Goal: Task Accomplishment & Management: Manage account settings

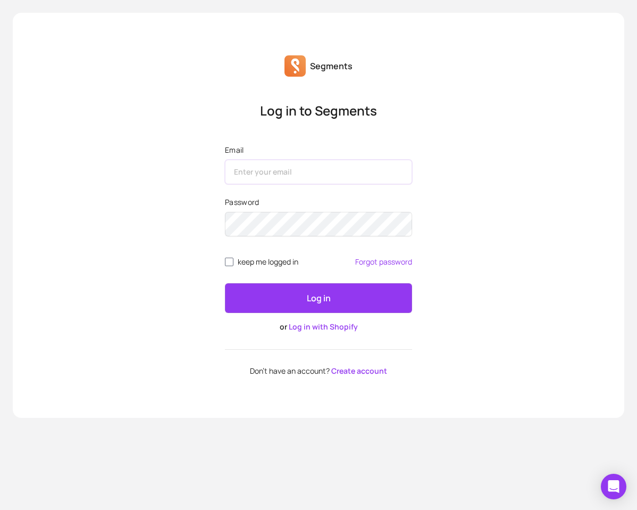
click at [274, 169] on input "Email" at bounding box center [318, 172] width 187 height 24
type input "hayato.kikuchi@kanademono.design"
click at [254, 267] on form "Email hayato.kikuchi@kanademono.design Password keep me logged in Forgot passwo…" at bounding box center [318, 238] width 187 height 187
click at [266, 262] on span "keep me logged in" at bounding box center [268, 262] width 61 height 9
click at [234, 262] on input "keep me logged in" at bounding box center [229, 262] width 9 height 9
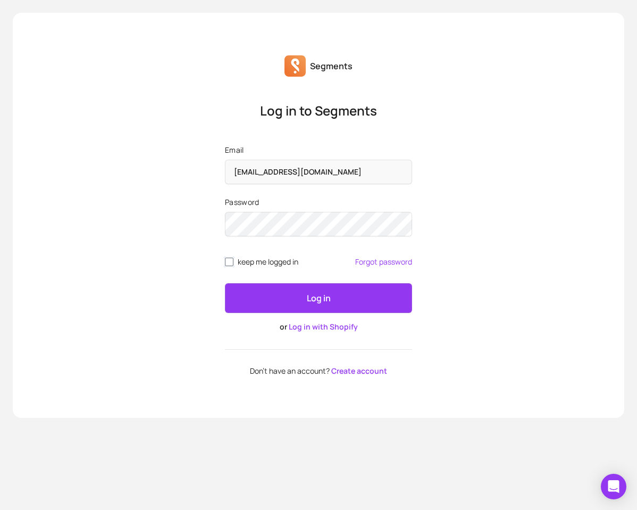
checkbox input "true"
click at [263, 283] on button "Log in" at bounding box center [318, 298] width 187 height 30
